Goal: Task Accomplishment & Management: Use online tool/utility

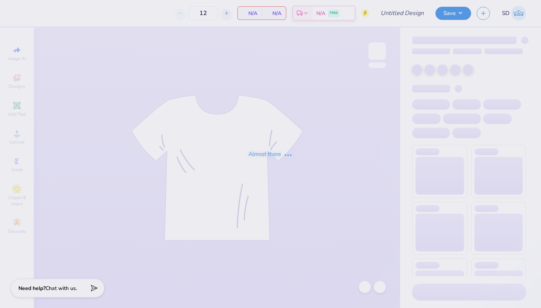
type input "rush design 2"
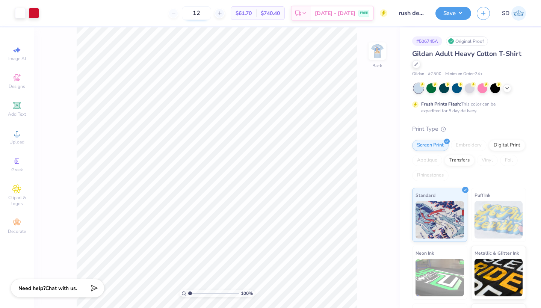
click at [208, 14] on input "12" at bounding box center [196, 13] width 29 height 14
type input "35"
click at [497, 87] on div at bounding box center [496, 88] width 10 height 10
click at [375, 47] on img at bounding box center [377, 51] width 30 height 30
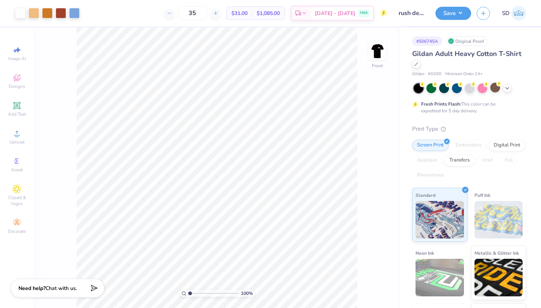
drag, startPoint x: 188, startPoint y: 295, endPoint x: 194, endPoint y: 295, distance: 6.4
click at [194, 295] on div "100 %" at bounding box center [217, 293] width 75 height 7
type input "6.25"
drag, startPoint x: 190, startPoint y: 292, endPoint x: 217, endPoint y: 293, distance: 26.7
click at [217, 293] on input "range" at bounding box center [213, 293] width 51 height 7
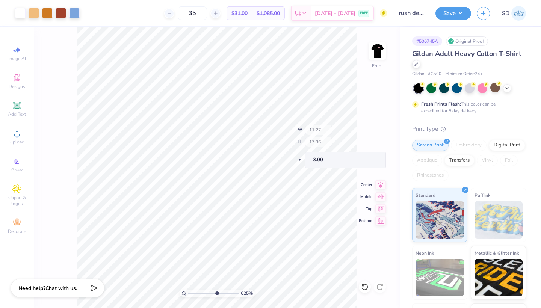
type input "0.59"
type input "0.28"
type input "10.61"
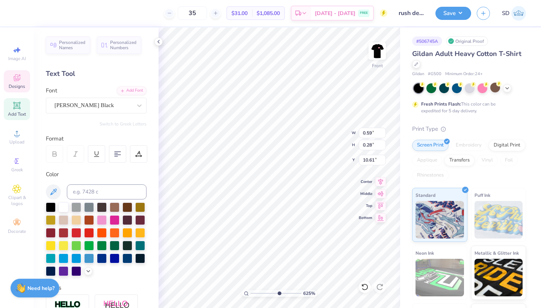
type textarea "Z"
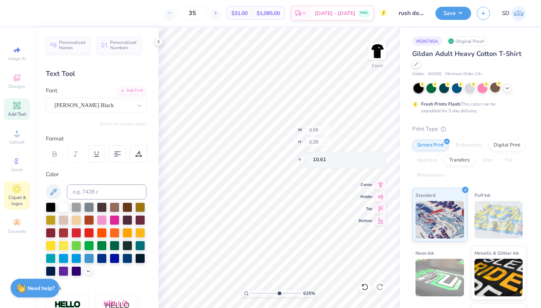
click at [20, 185] on icon at bounding box center [16, 189] width 9 height 9
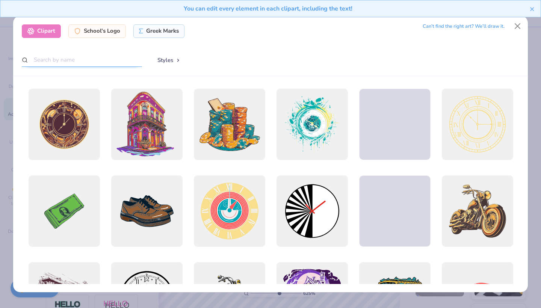
click at [47, 56] on input "text" at bounding box center [82, 60] width 120 height 14
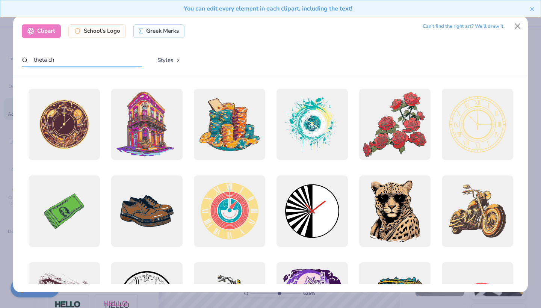
type input "theta chi"
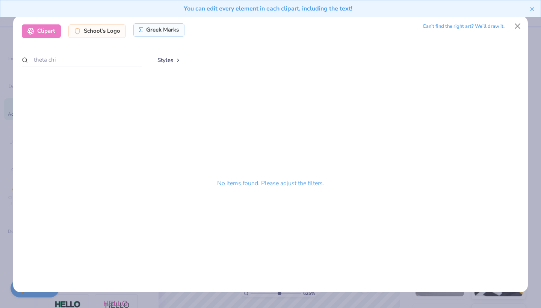
click at [151, 36] on div "Greek Marks" at bounding box center [159, 30] width 52 height 14
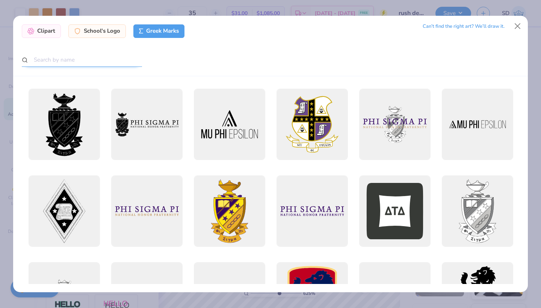
click at [84, 58] on input "text" at bounding box center [82, 60] width 120 height 14
type input "theta chi"
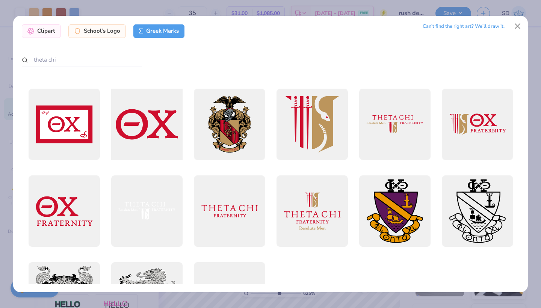
click at [136, 123] on div at bounding box center [147, 124] width 79 height 79
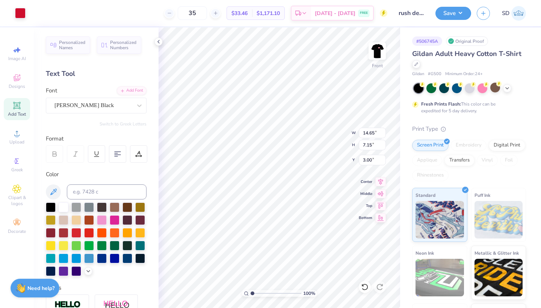
drag, startPoint x: 278, startPoint y: 294, endPoint x: 234, endPoint y: 294, distance: 44.4
type input "1"
click at [234, 294] on div "100 %" at bounding box center [279, 167] width 281 height 281
type input "0.47"
type input "0.23"
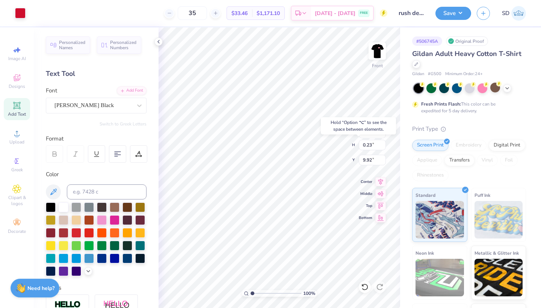
type input "11.13"
drag, startPoint x: 247, startPoint y: 295, endPoint x: 252, endPoint y: 295, distance: 4.9
click at [261, 296] on div "100 %" at bounding box center [279, 293] width 75 height 7
type input "2.23"
drag, startPoint x: 253, startPoint y: 293, endPoint x: 259, endPoint y: 294, distance: 6.1
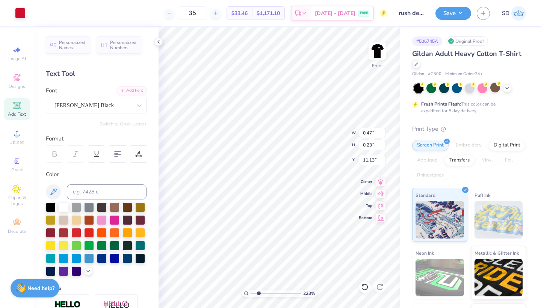
click at [259, 294] on input "range" at bounding box center [276, 293] width 51 height 7
type input "10.60"
click at [257, 296] on input "range" at bounding box center [276, 293] width 51 height 7
type input "7.22"
drag, startPoint x: 257, startPoint y: 294, endPoint x: 284, endPoint y: 293, distance: 27.1
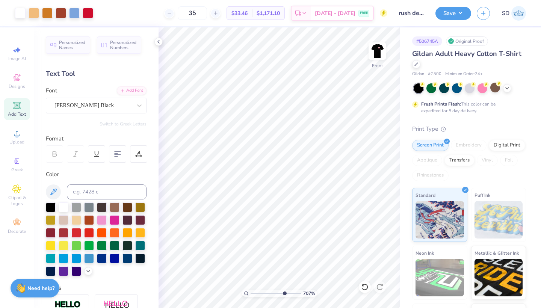
click at [284, 293] on input "range" at bounding box center [276, 293] width 51 height 7
type input "0.48"
type input "0.27"
type input "10.58"
type input "10.73"
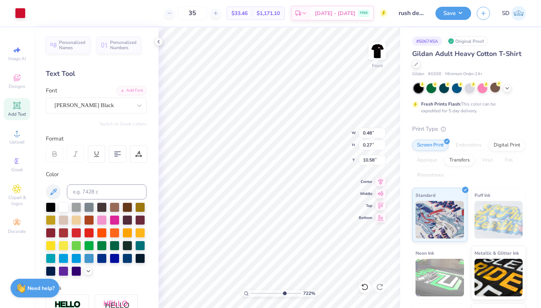
type input "10.15"
type input "5.07"
type input "0.48"
type input "0.27"
type input "10.60"
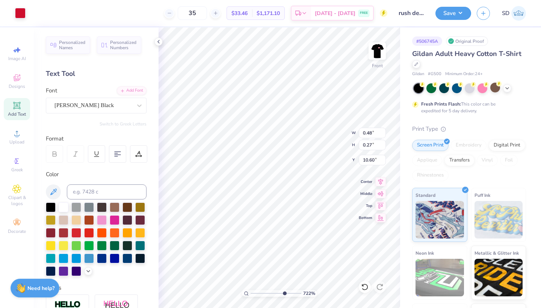
type input "0.30"
type input "0.17"
type input "10.66"
click at [85, 12] on div "35 $33.46 Per Item $1,171.10 Total Est. Delivery [DATE] - [DATE] FREE" at bounding box center [209, 13] width 356 height 26
type input "10.73"
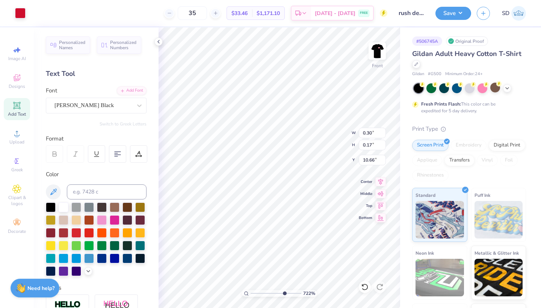
type input "10.15"
type input "5.07"
type input "8.84"
type input "11.94"
type input "6.40"
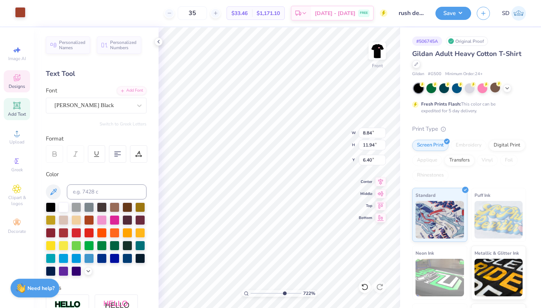
click at [20, 14] on div at bounding box center [20, 12] width 11 height 11
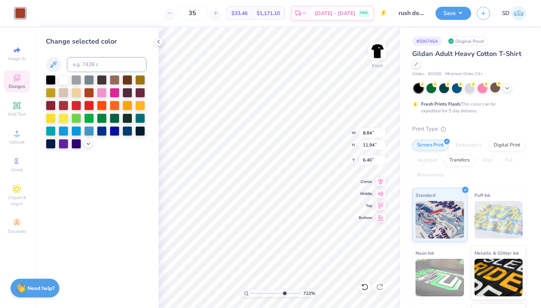
click at [24, 15] on div at bounding box center [20, 13] width 11 height 11
click at [55, 68] on icon at bounding box center [53, 64] width 9 height 9
click at [23, 15] on div at bounding box center [20, 13] width 11 height 11
click at [88, 144] on polyline at bounding box center [88, 143] width 3 height 2
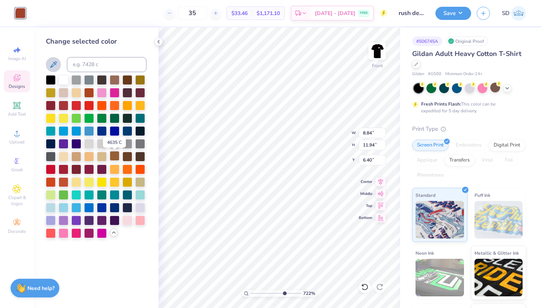
click at [115, 157] on div at bounding box center [115, 156] width 10 height 10
click at [106, 157] on div at bounding box center [102, 156] width 10 height 10
type input "1.71"
drag, startPoint x: 284, startPoint y: 293, endPoint x: 256, endPoint y: 292, distance: 27.8
click at [256, 292] on input "range" at bounding box center [276, 293] width 51 height 7
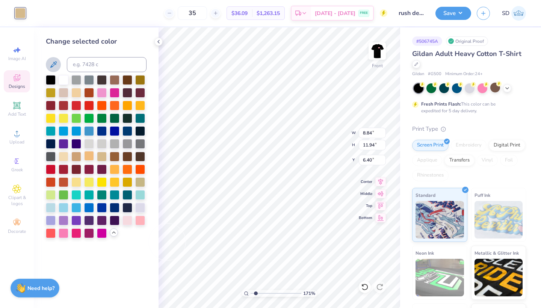
click at [85, 158] on div at bounding box center [89, 156] width 10 height 10
click at [88, 157] on div at bounding box center [89, 156] width 10 height 10
click at [105, 157] on div at bounding box center [102, 156] width 10 height 10
click at [115, 157] on div at bounding box center [115, 156] width 10 height 10
click at [361, 283] on div at bounding box center [365, 287] width 12 height 12
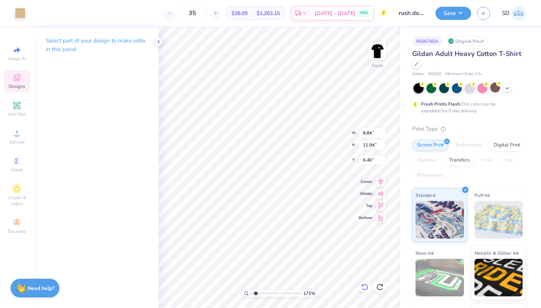
click at [365, 289] on icon at bounding box center [365, 287] width 8 height 8
click at [364, 286] on icon at bounding box center [363, 286] width 2 height 2
click at [365, 287] on icon at bounding box center [365, 287] width 8 height 8
click at [368, 289] on icon at bounding box center [365, 287] width 6 height 7
click at [364, 289] on icon at bounding box center [365, 287] width 8 height 8
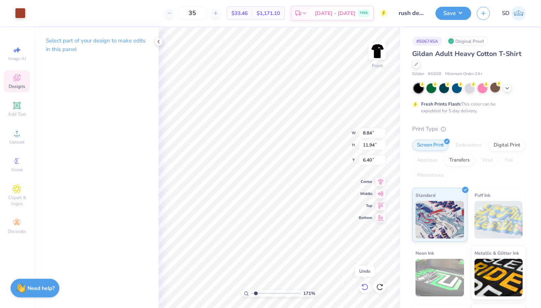
type input "6.36"
click at [364, 289] on icon at bounding box center [365, 287] width 8 height 8
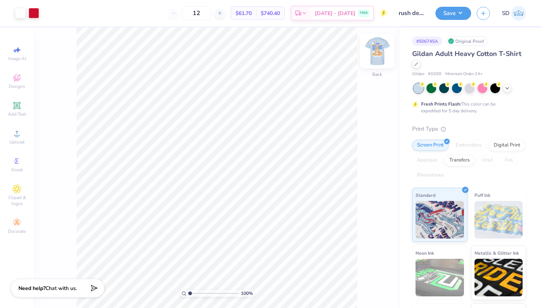
click at [376, 52] on img at bounding box center [377, 51] width 30 height 30
type input "5.66"
drag, startPoint x: 191, startPoint y: 293, endPoint x: 214, endPoint y: 293, distance: 22.9
click at [214, 293] on input "range" at bounding box center [213, 293] width 51 height 7
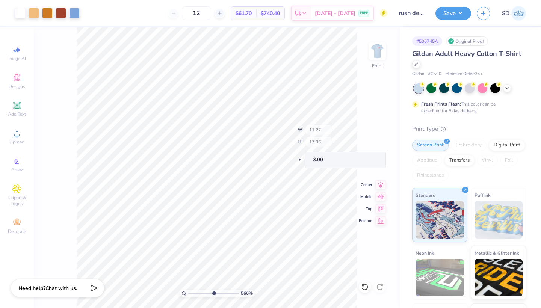
type input "0.59"
type input "0.28"
type input "10.61"
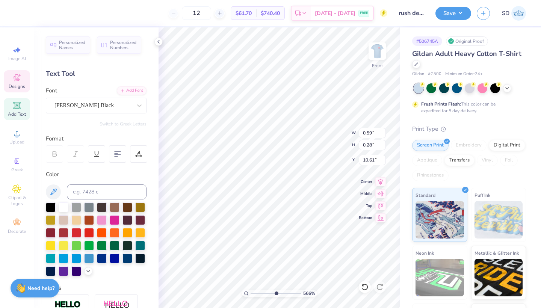
type textarea "Z"
type textarea "T"
type input "1.34"
drag, startPoint x: 276, startPoint y: 293, endPoint x: 254, endPoint y: 293, distance: 21.8
click at [254, 293] on input "range" at bounding box center [276, 293] width 51 height 7
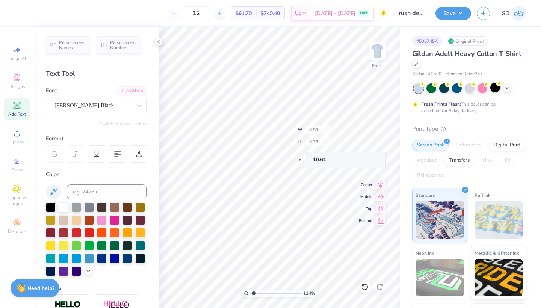
click at [425, 85] on circle at bounding box center [422, 84] width 5 height 5
click at [495, 86] on div at bounding box center [496, 88] width 10 height 10
click at [497, 86] on icon at bounding box center [499, 83] width 5 height 5
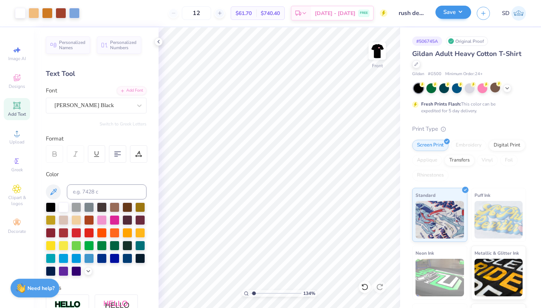
click at [453, 9] on button "Save" at bounding box center [454, 12] width 36 height 13
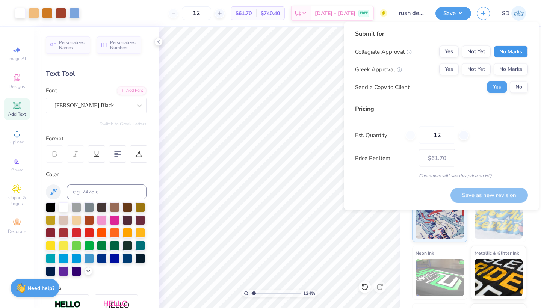
click at [508, 53] on button "No Marks" at bounding box center [511, 52] width 34 height 12
click at [451, 69] on button "Yes" at bounding box center [449, 70] width 20 height 12
click at [466, 196] on button "Save as new revision" at bounding box center [489, 195] width 77 height 15
type input "$61.70"
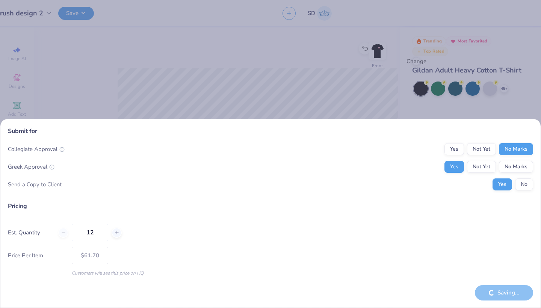
type input "1"
